Goal: Task Accomplishment & Management: Manage account settings

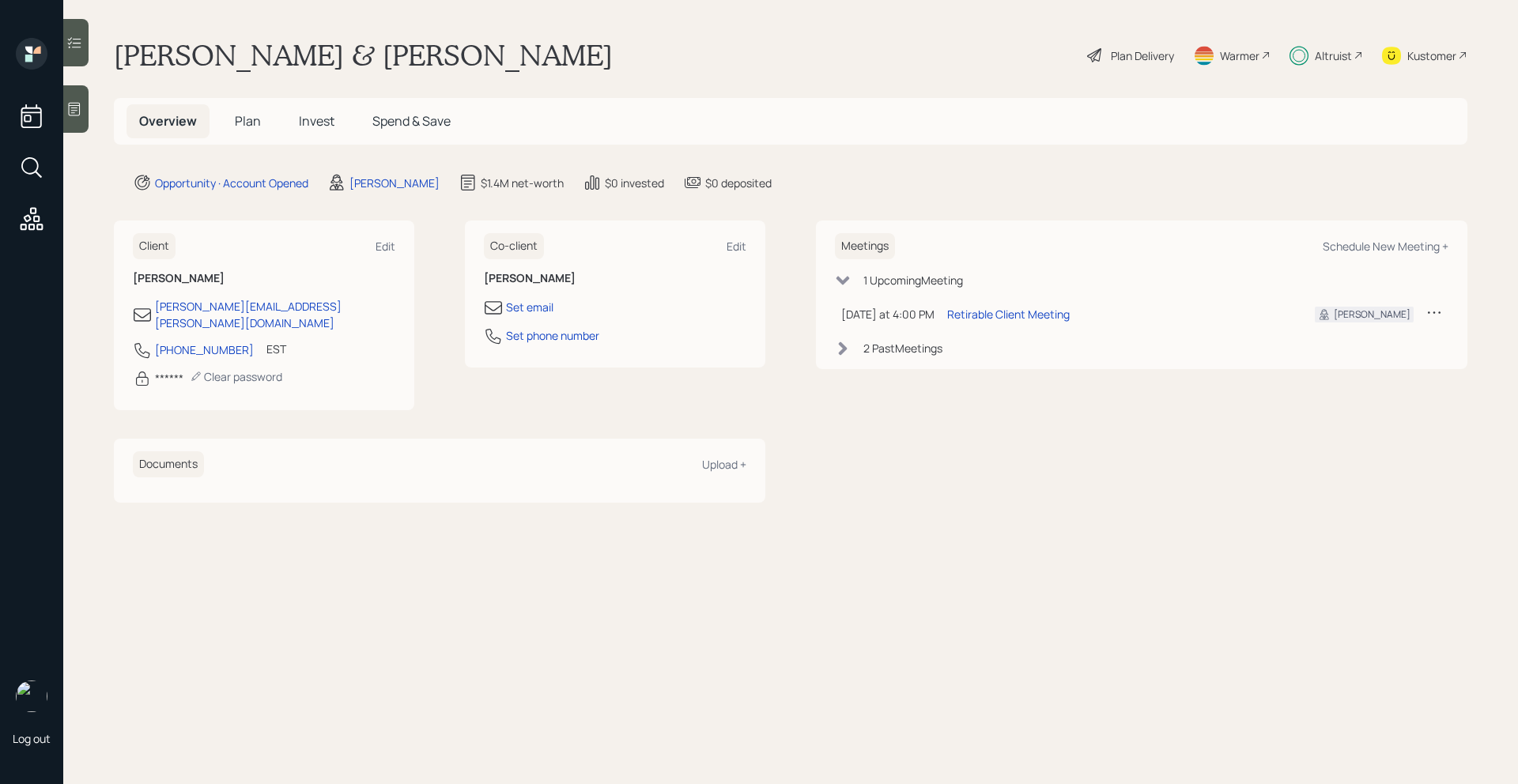
click at [323, 122] on span "Invest" at bounding box center [316, 121] width 36 height 17
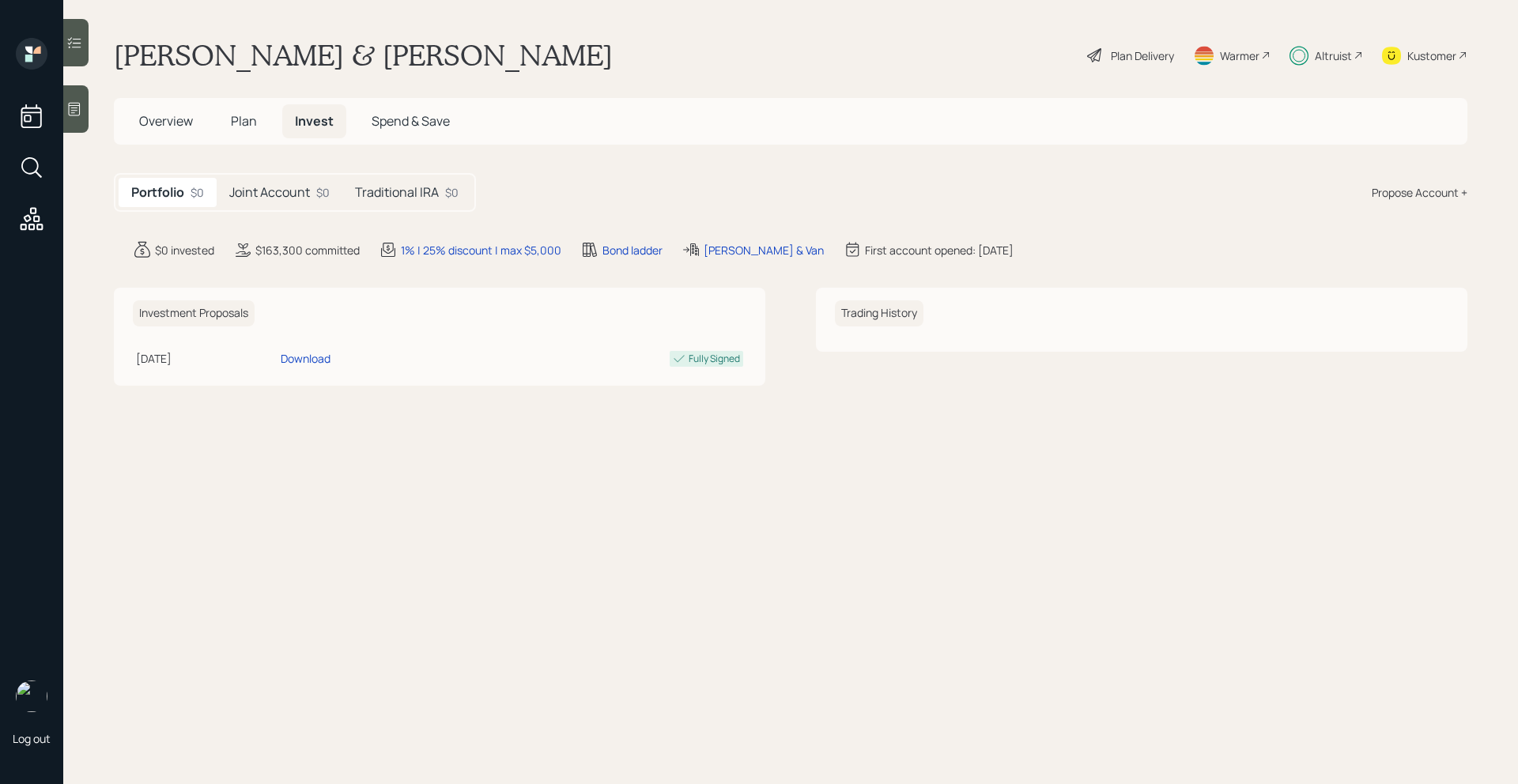
click at [300, 185] on h5 "Joint Account" at bounding box center [269, 192] width 81 height 15
